Goal: Information Seeking & Learning: Learn about a topic

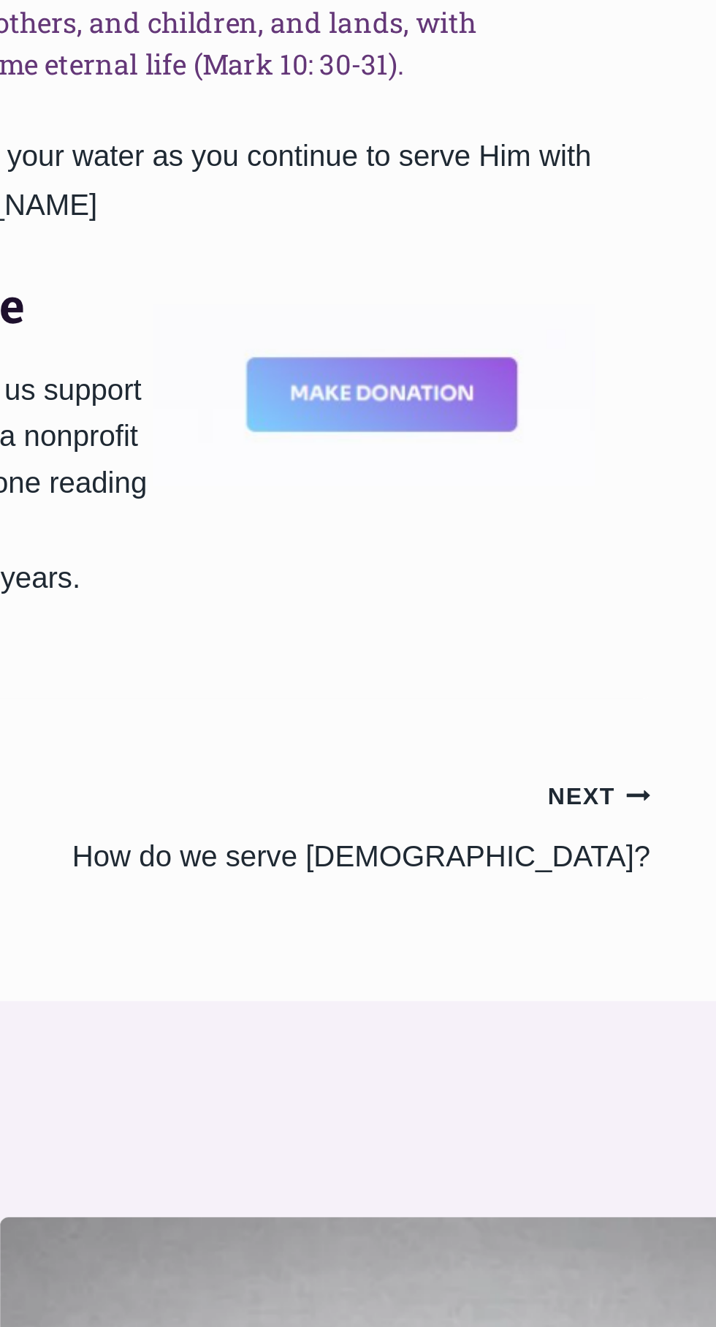
scroll to position [570, 0]
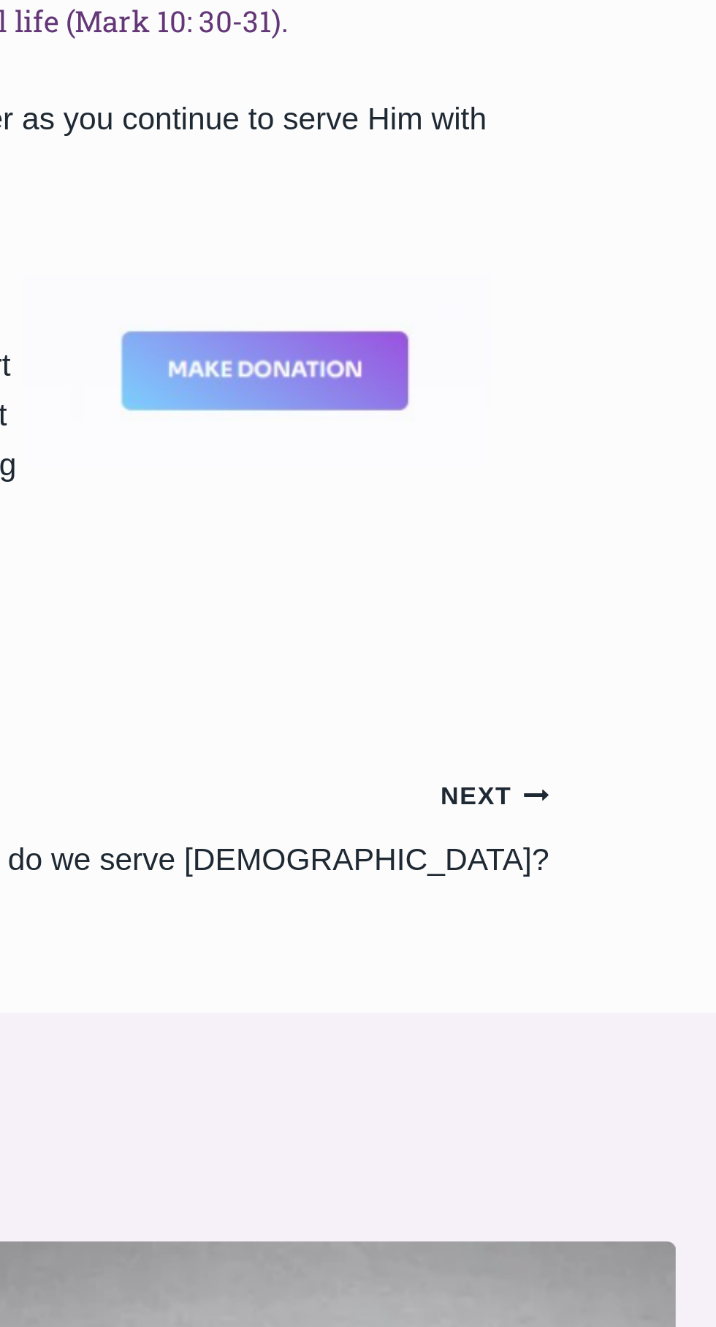
click at [627, 803] on small "Next Continue" at bounding box center [626, 811] width 43 height 16
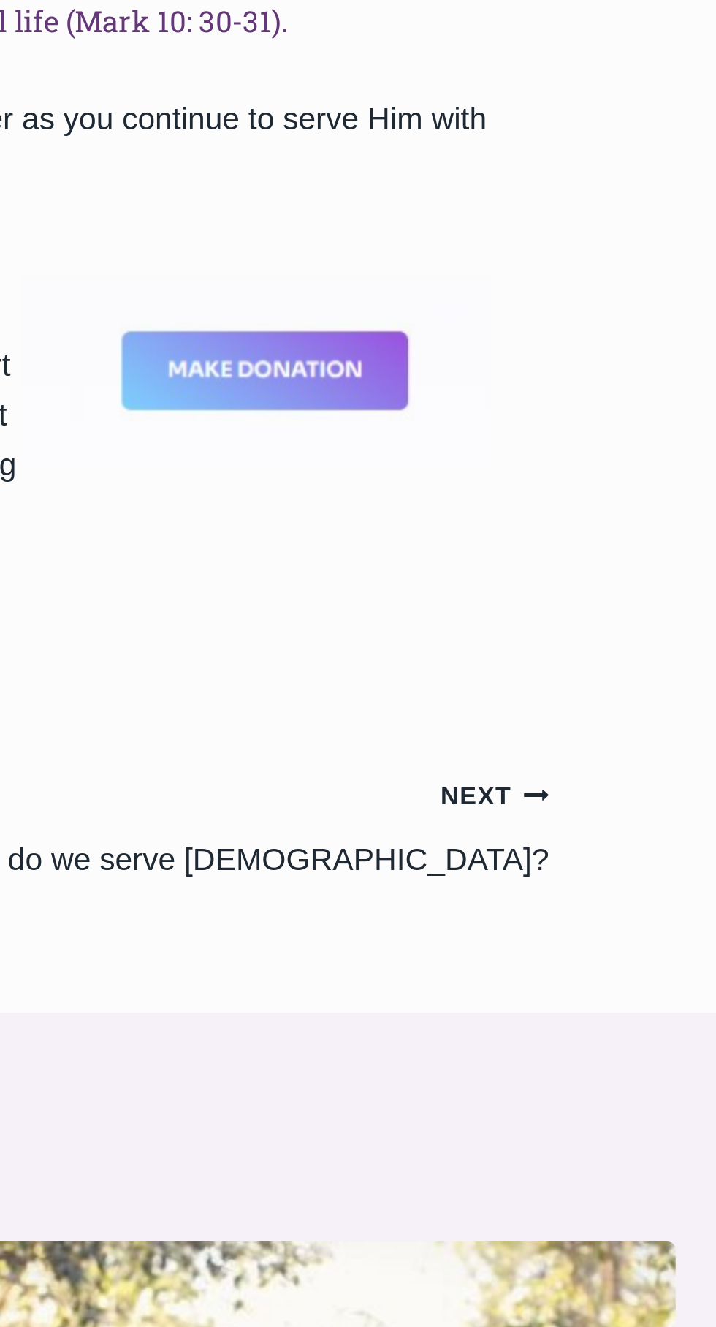
scroll to position [570, 0]
click at [624, 803] on small "Next Continue" at bounding box center [626, 811] width 43 height 16
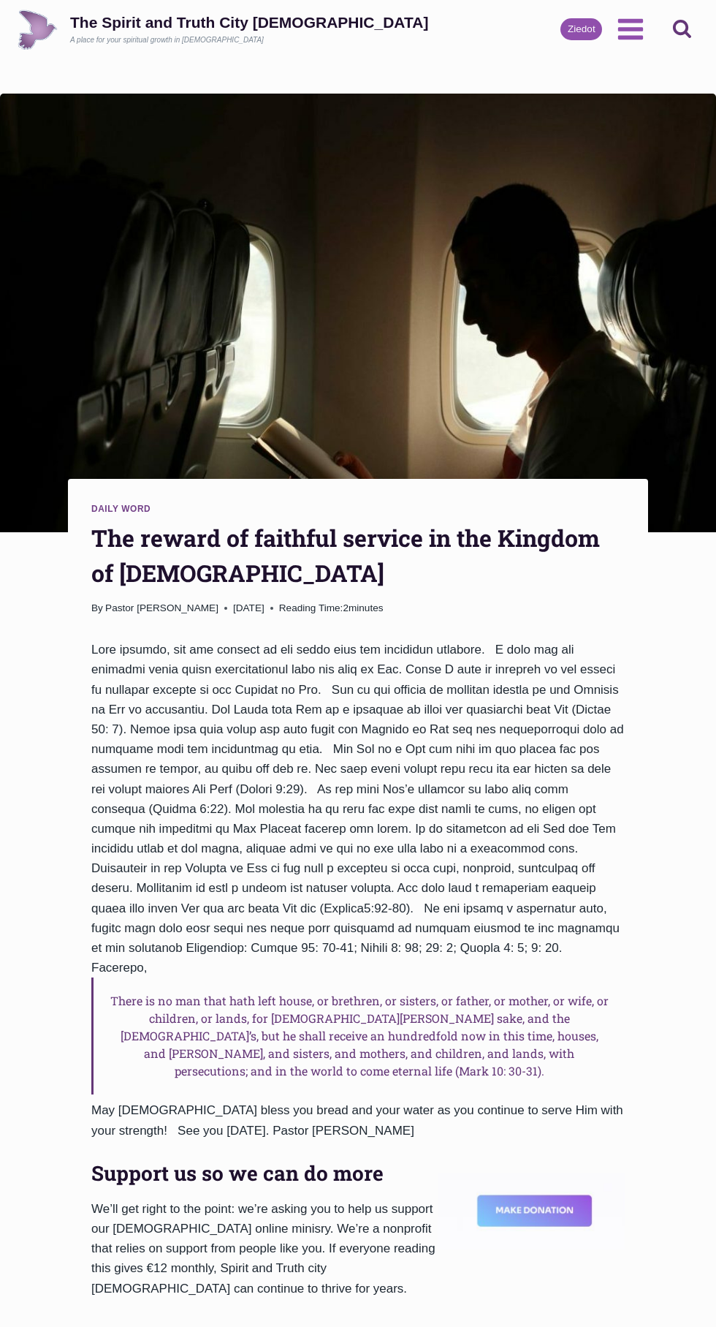
scroll to position [570, 0]
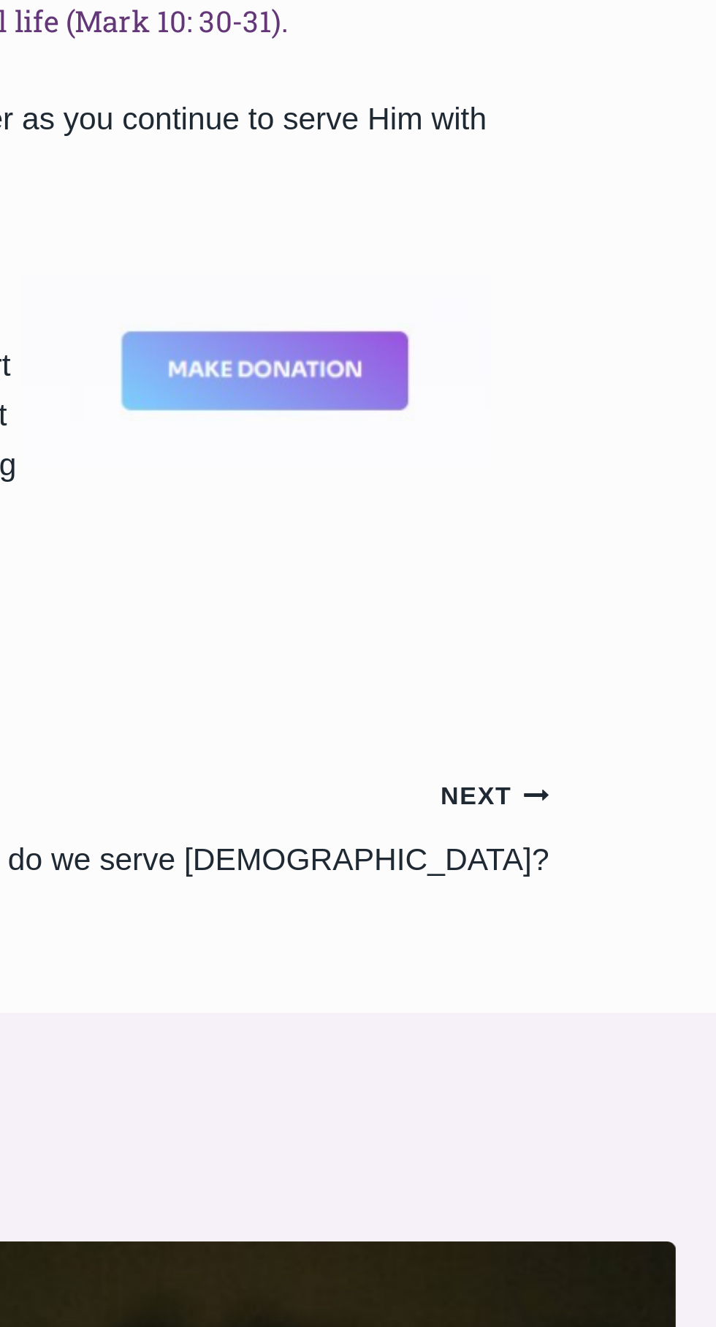
click at [632, 800] on div "Next Continue" at bounding box center [510, 810] width 278 height 20
